Goal: Find specific page/section: Find specific page/section

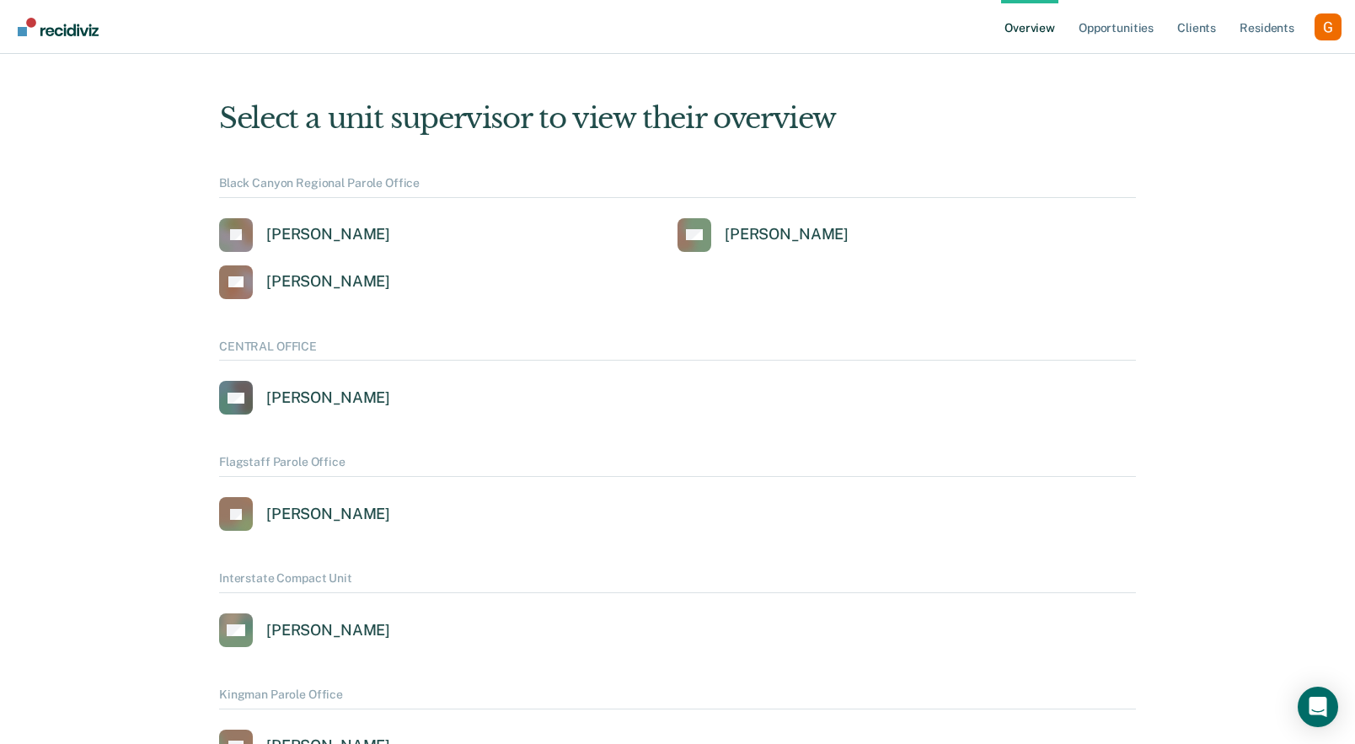
click at [1330, 31] on div "Profile dropdown button" at bounding box center [1327, 26] width 27 height 27
